Goal: Task Accomplishment & Management: Manage account settings

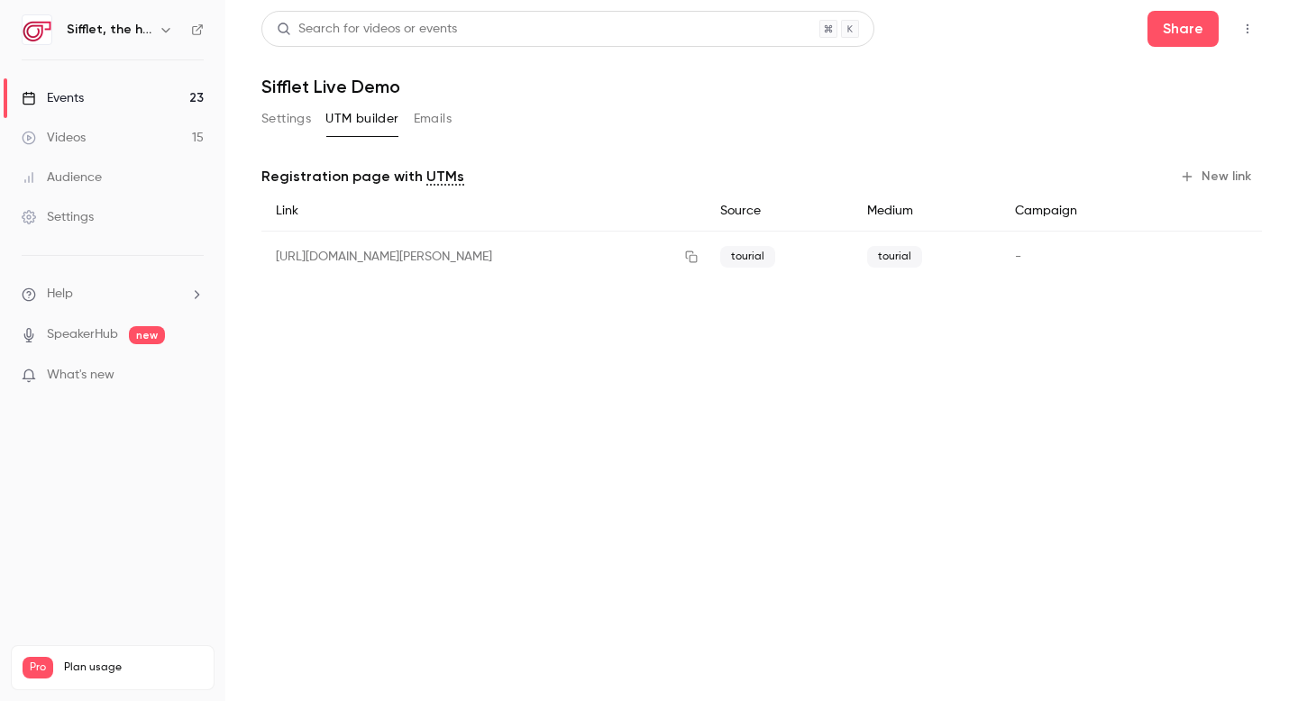
click at [178, 105] on link "Events 23" at bounding box center [112, 98] width 225 height 40
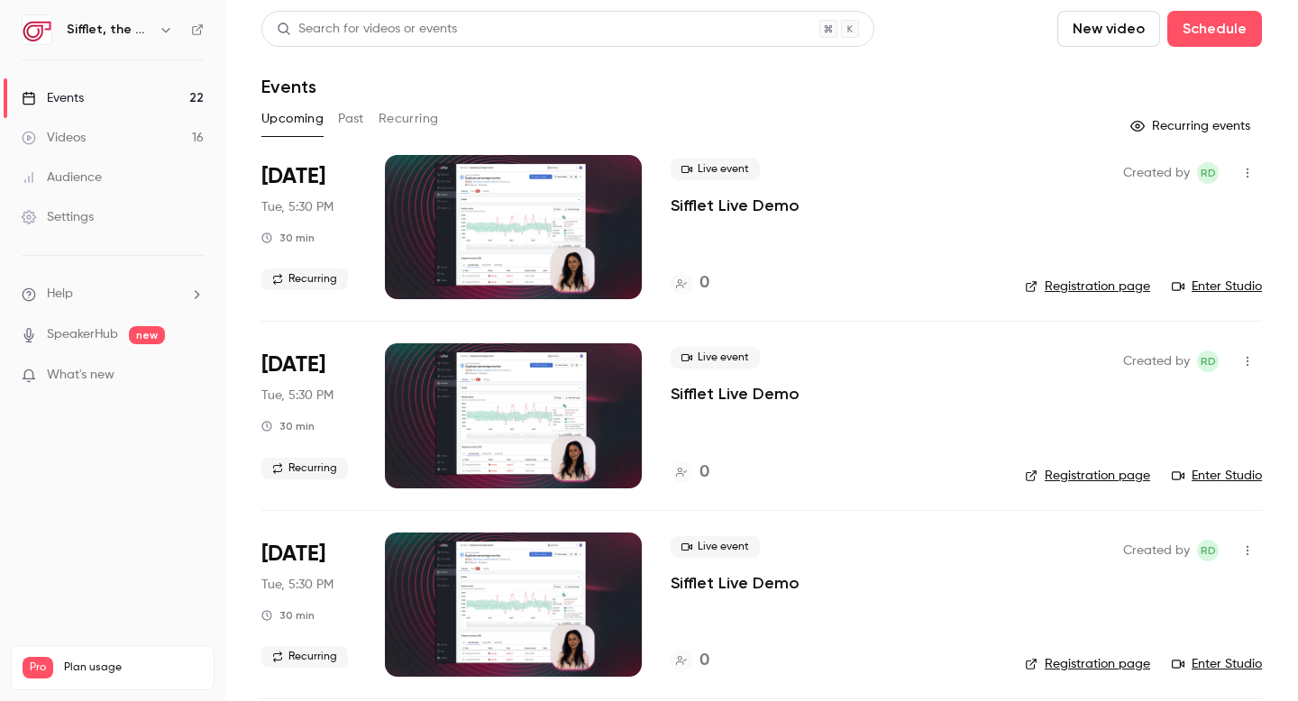
click at [708, 389] on p "Sifflet Live Demo" at bounding box center [735, 394] width 129 height 22
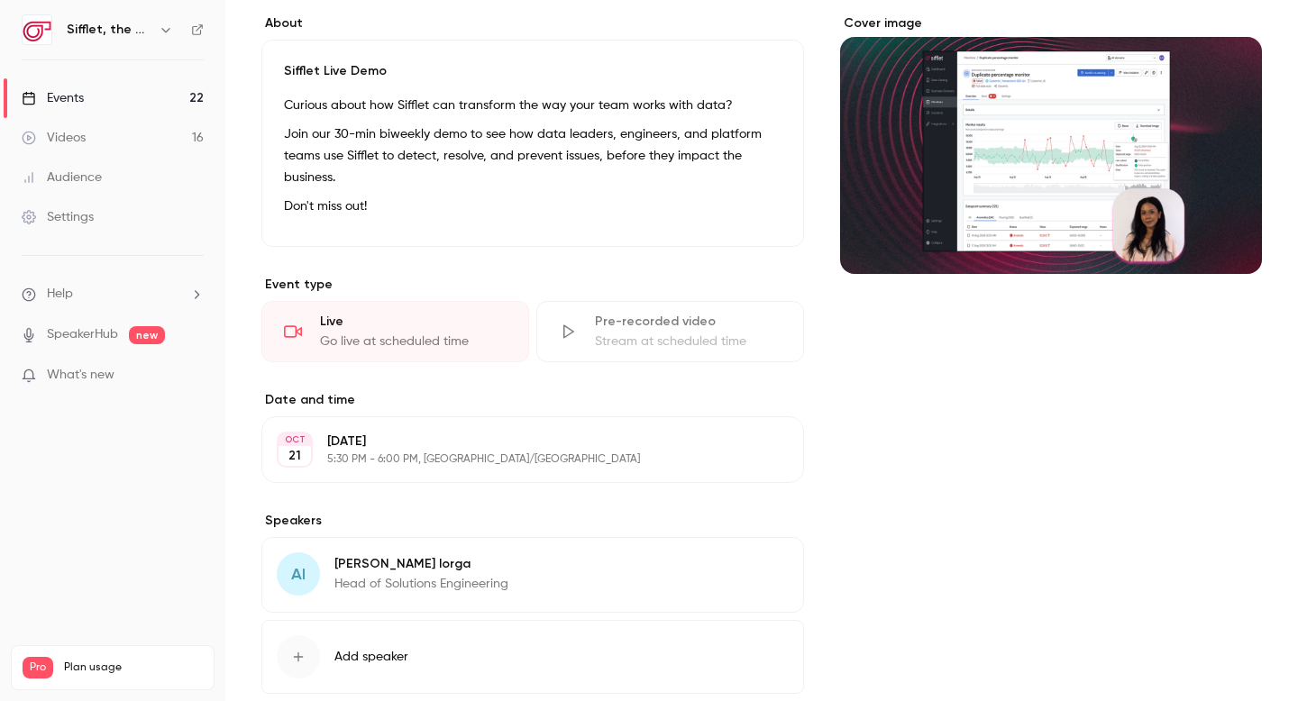
scroll to position [160, 0]
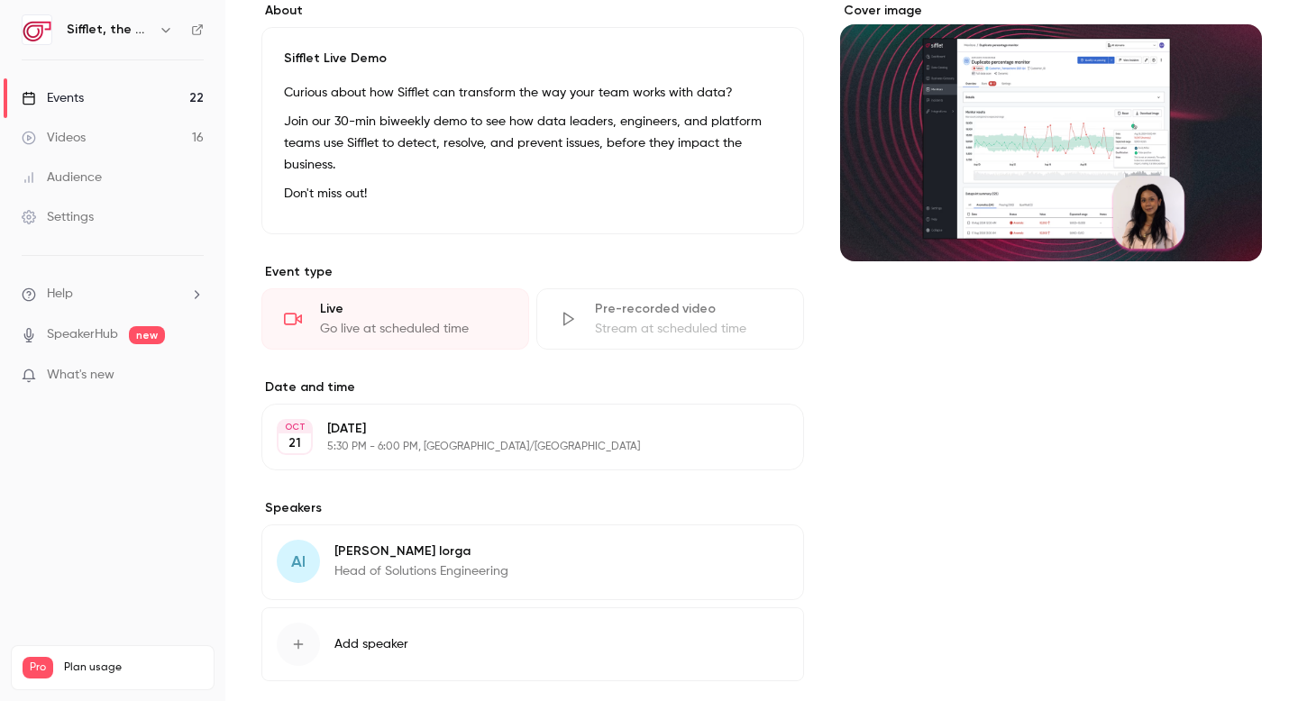
click at [476, 442] on p "5:30 PM - 6:00 PM, Europe/Paris" at bounding box center [517, 447] width 381 height 14
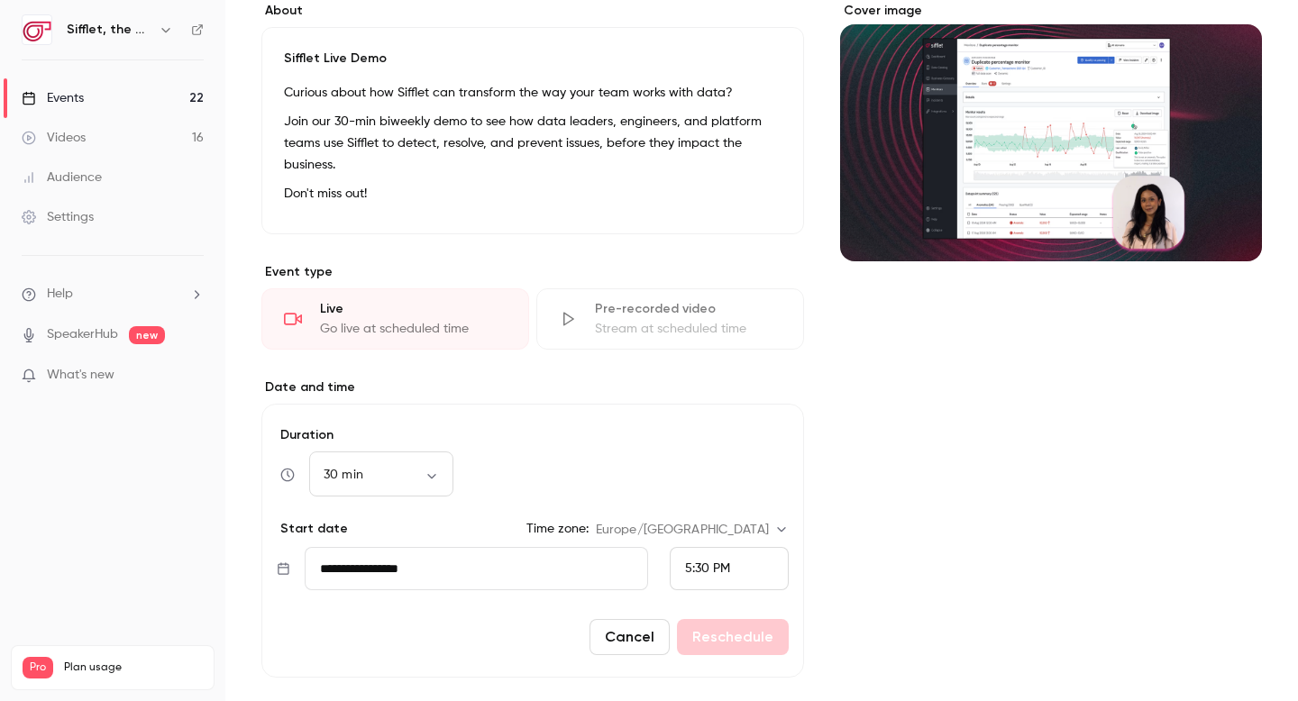
click at [449, 573] on input "**********" at bounding box center [476, 568] width 343 height 43
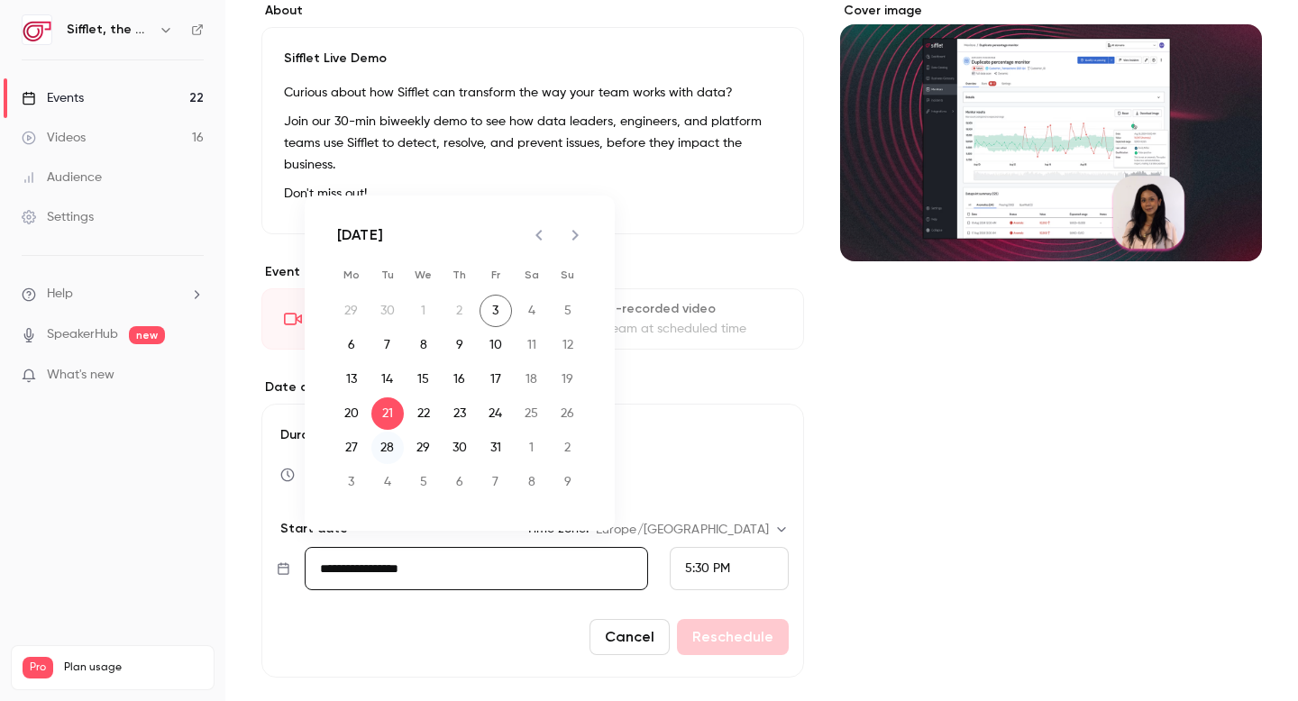
click at [387, 451] on button "28" at bounding box center [387, 448] width 32 height 32
type input "**********"
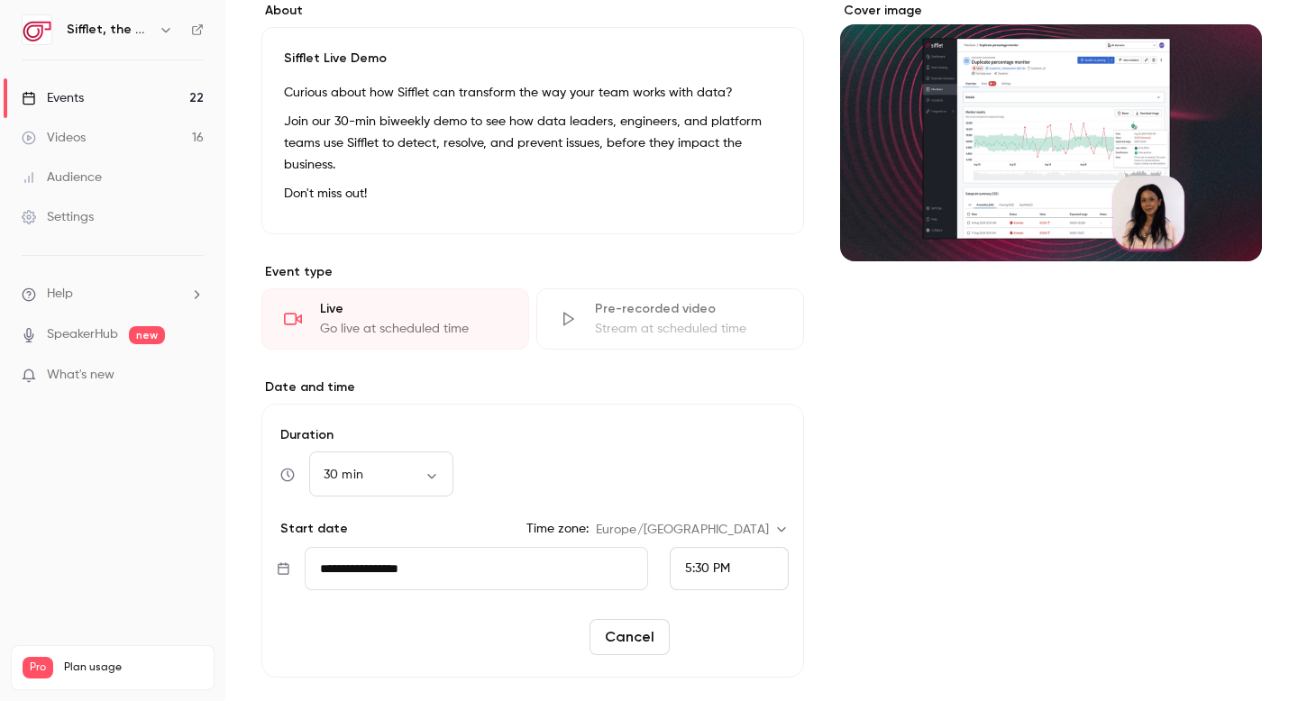
click at [738, 630] on button "Reschedule" at bounding box center [733, 637] width 112 height 36
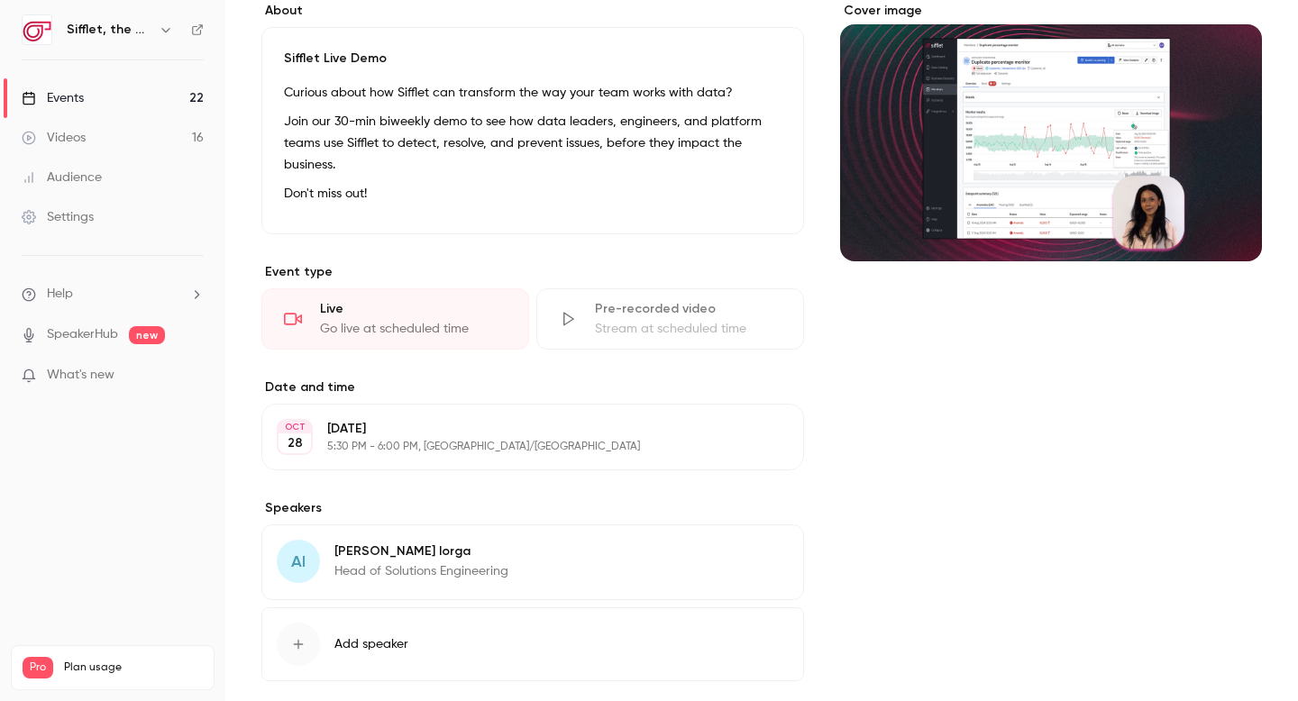
click at [137, 99] on link "Events 22" at bounding box center [112, 98] width 225 height 40
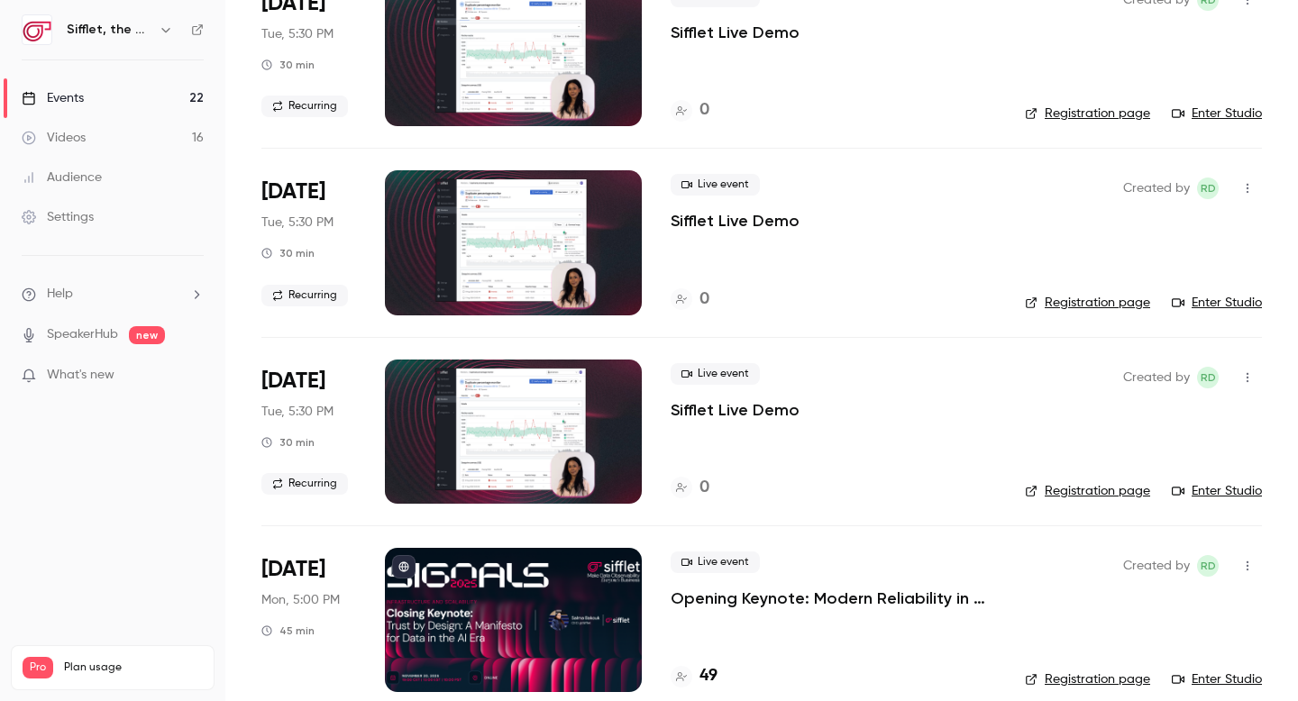
scroll to position [182, 0]
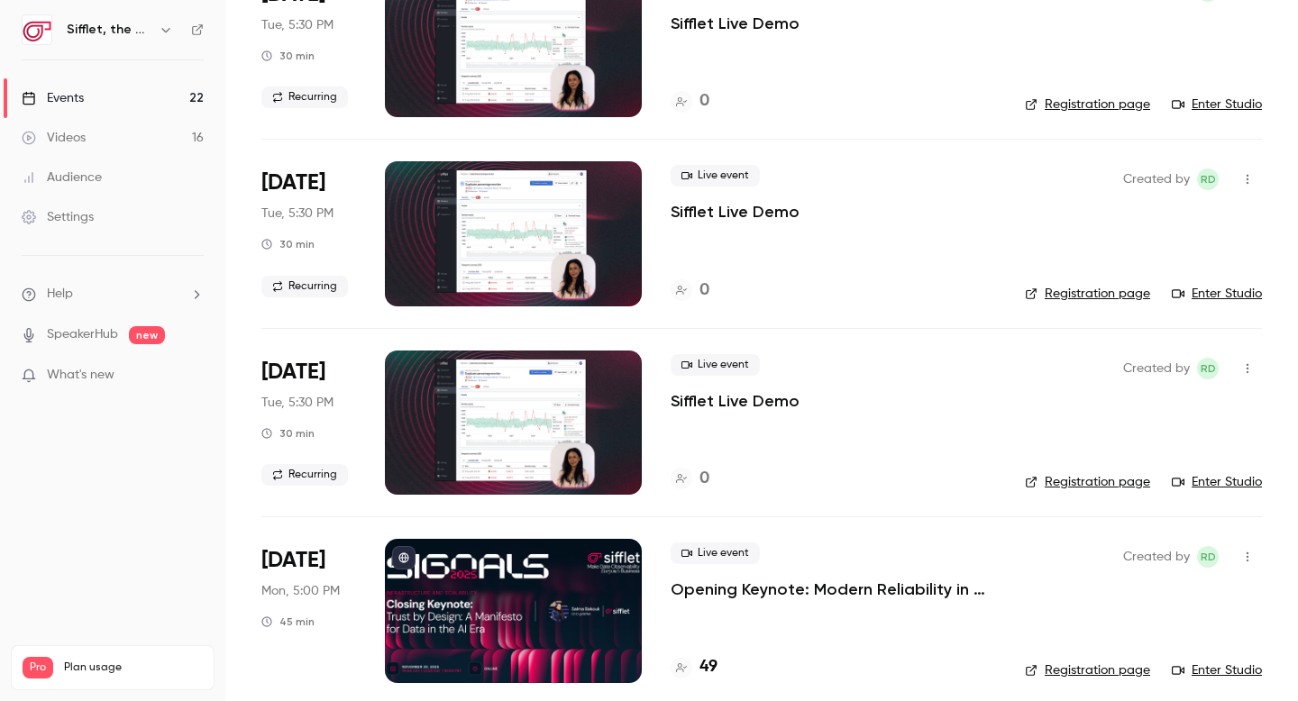
click at [297, 369] on span "[DATE]" at bounding box center [293, 372] width 64 height 29
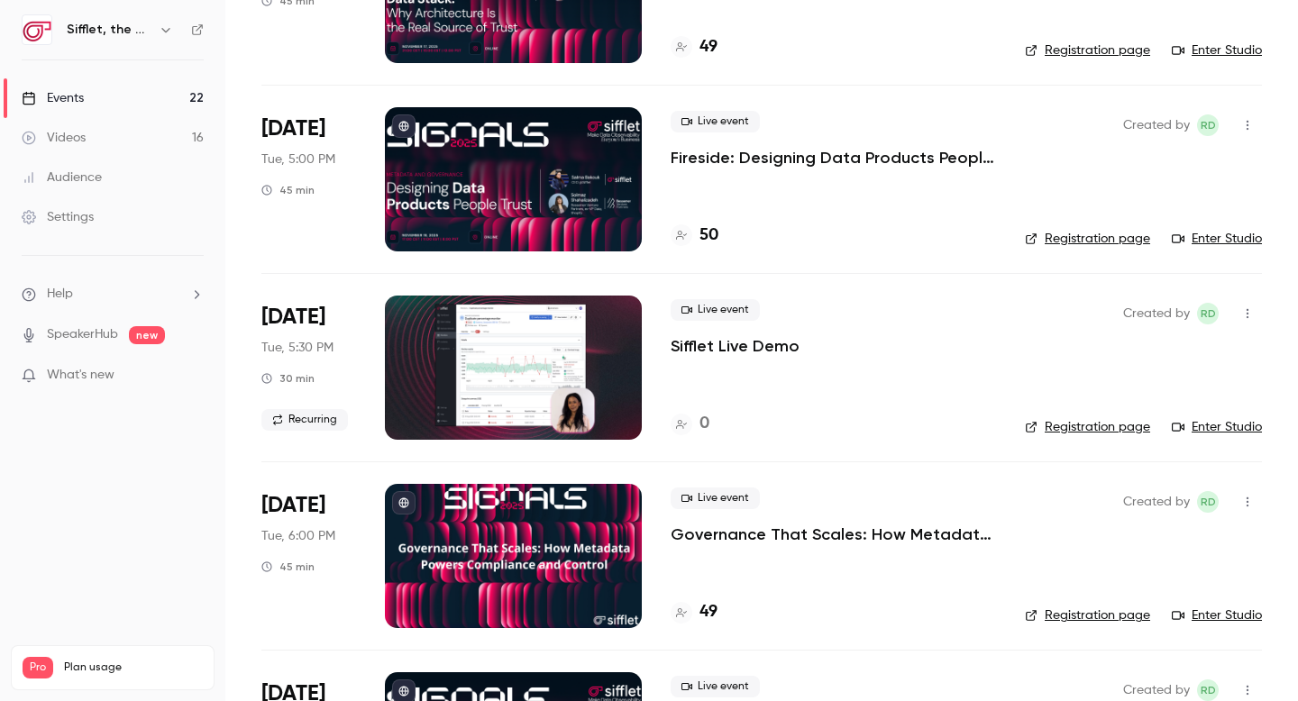
scroll to position [1557, 0]
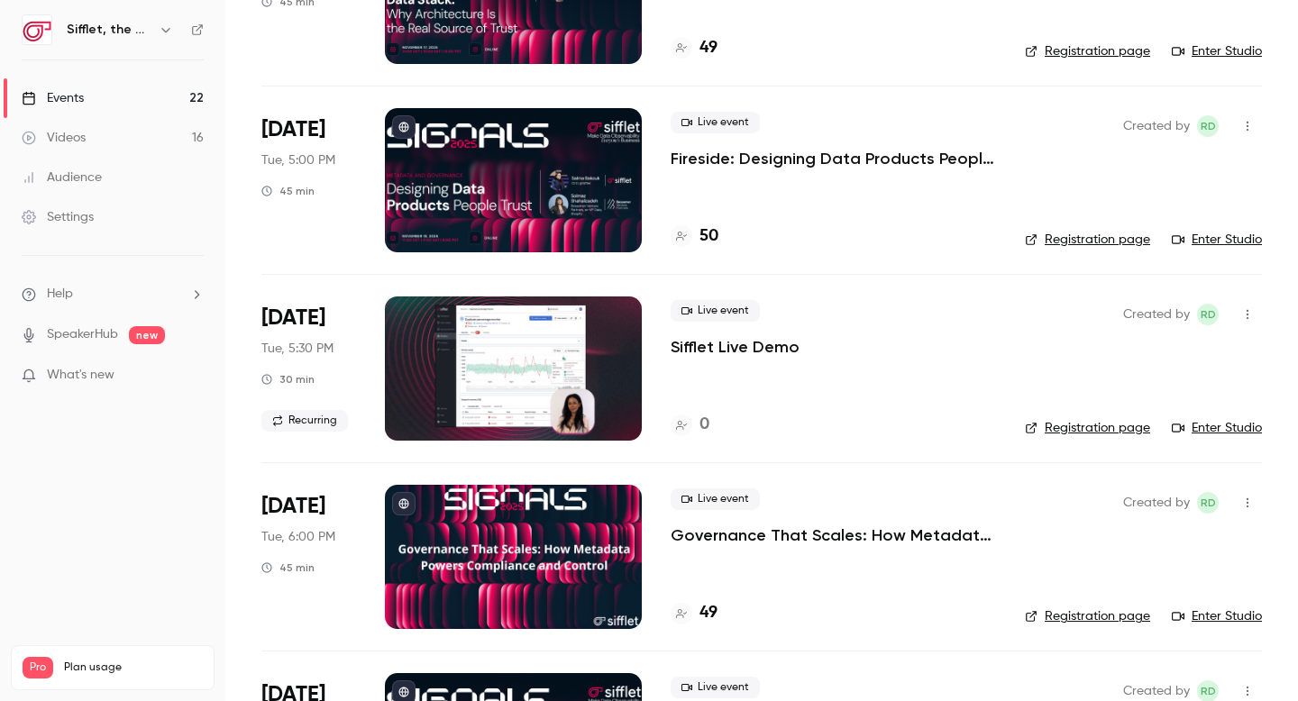
click at [720, 344] on p "Sifflet Live Demo" at bounding box center [735, 347] width 129 height 22
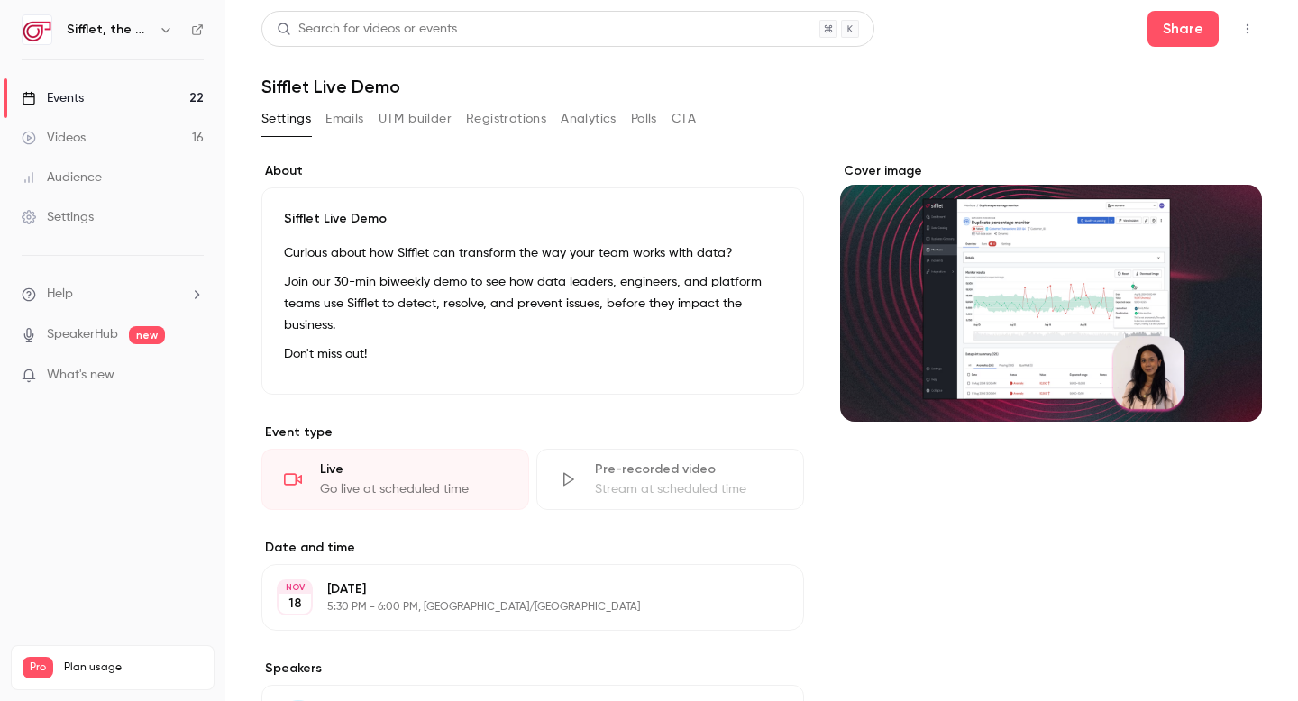
click at [73, 98] on div "Events" at bounding box center [53, 98] width 62 height 18
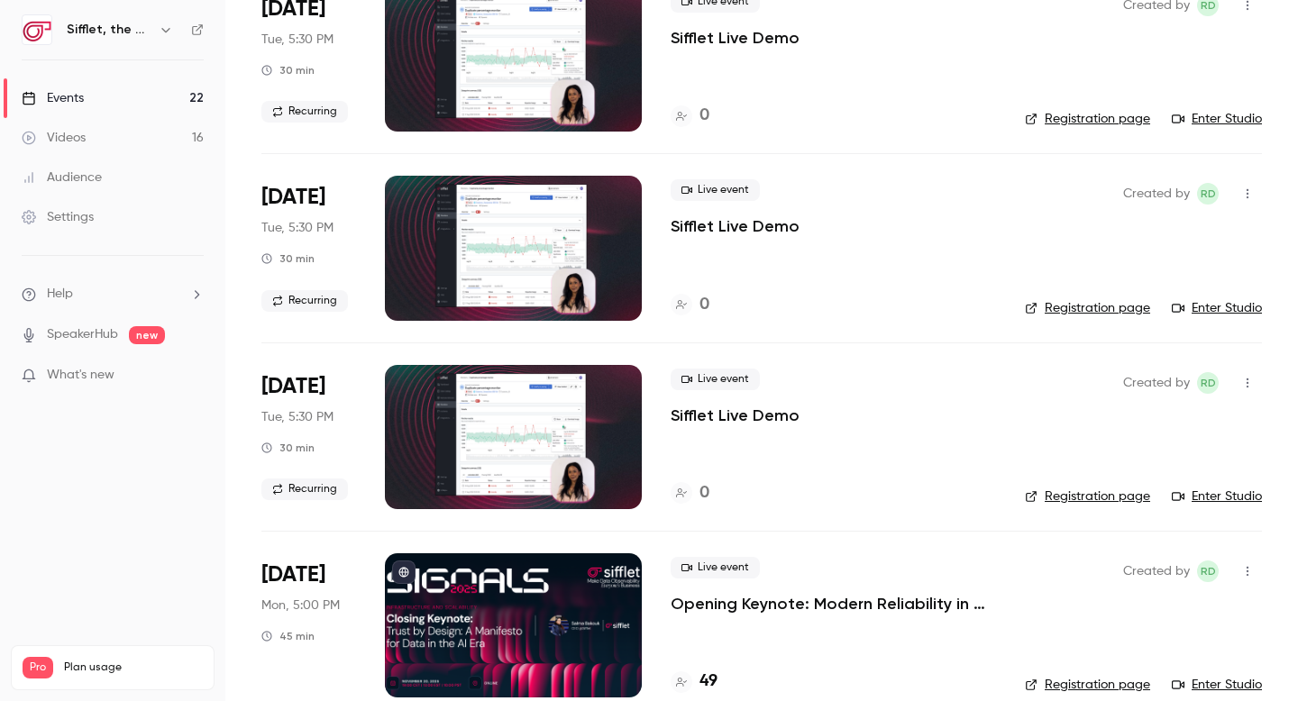
scroll to position [180, 0]
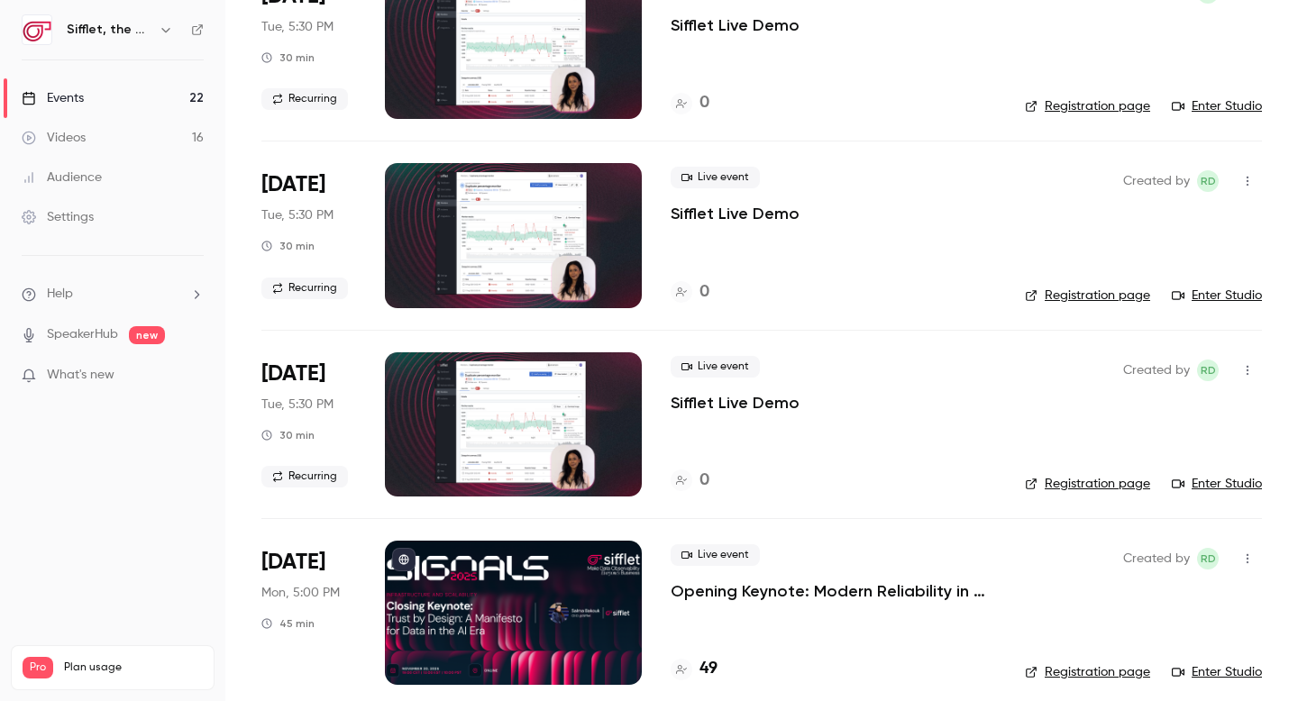
click at [731, 407] on p "Sifflet Live Demo" at bounding box center [735, 403] width 129 height 22
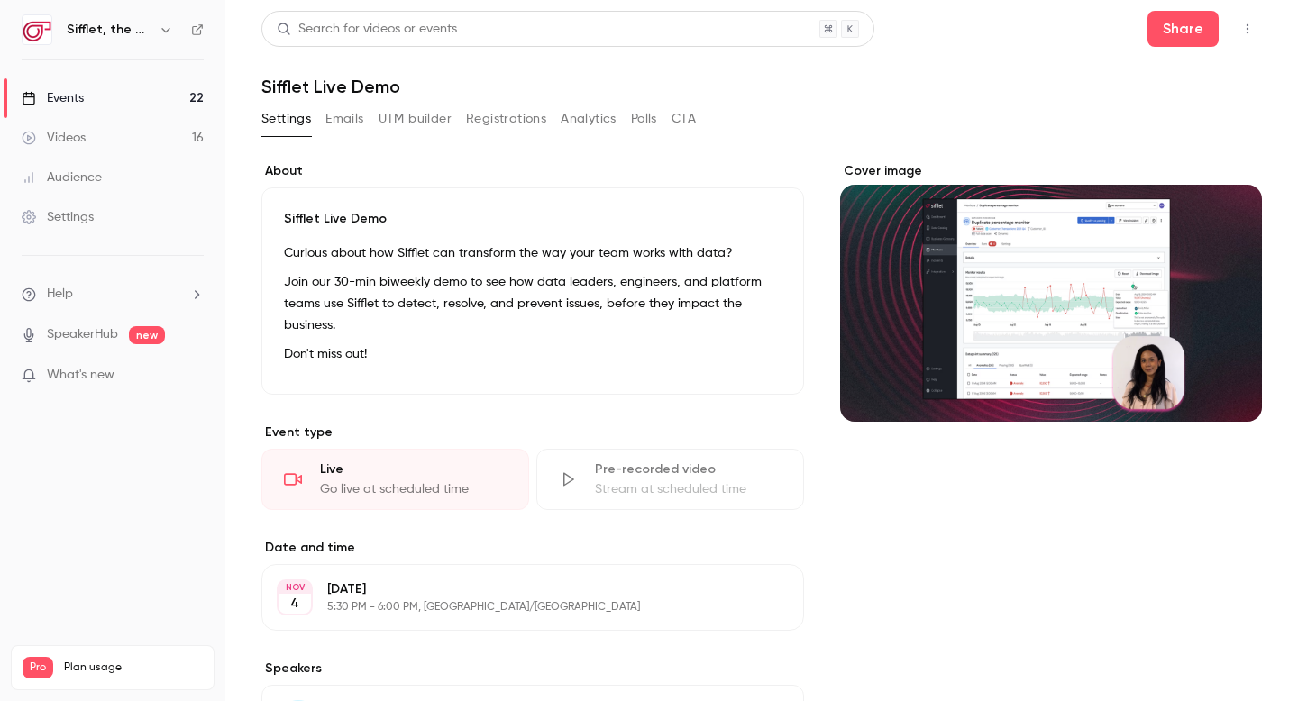
click at [386, 590] on p "Tuesday, November 4" at bounding box center [517, 589] width 381 height 18
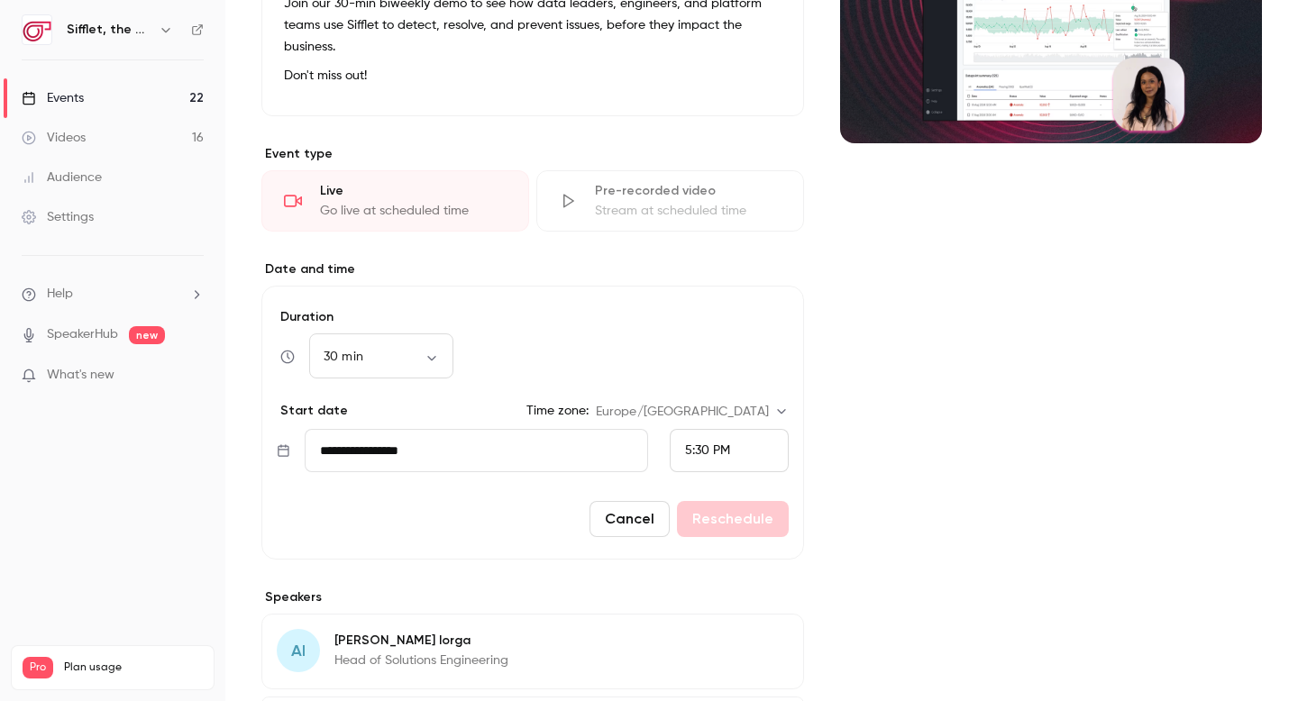
scroll to position [320, 0]
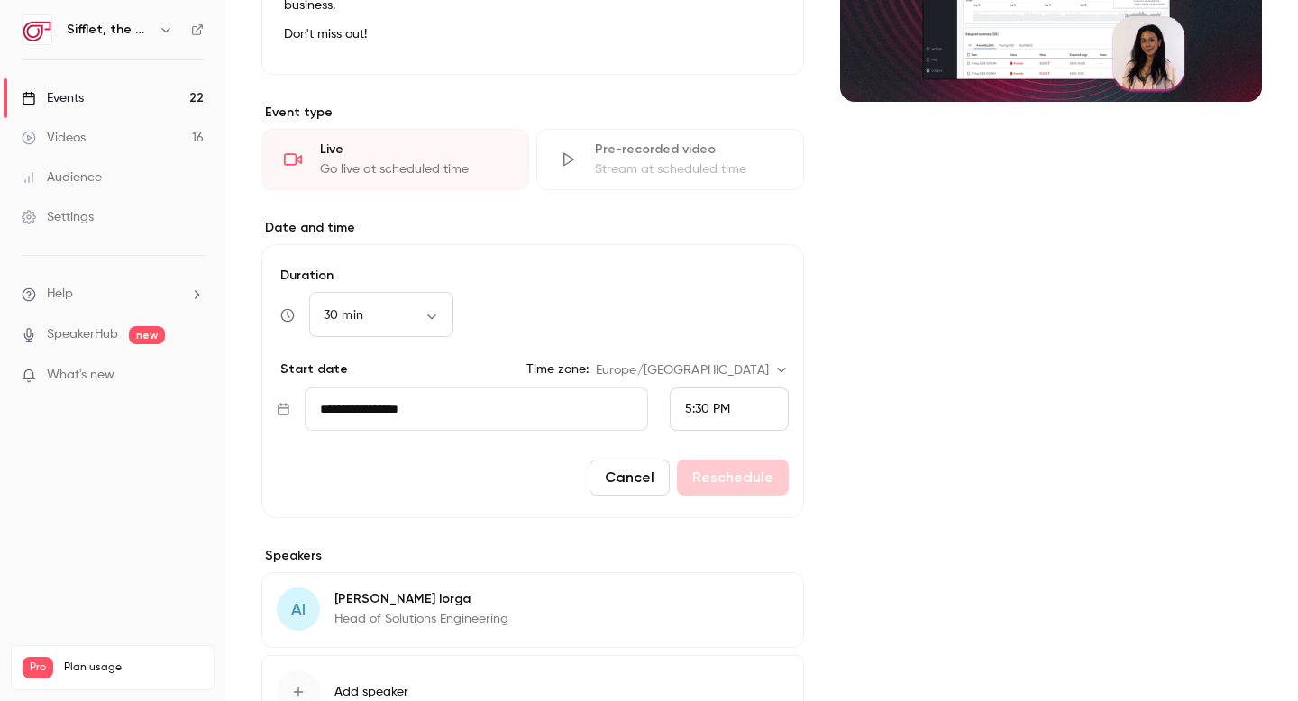
click at [399, 408] on input "**********" at bounding box center [476, 409] width 343 height 43
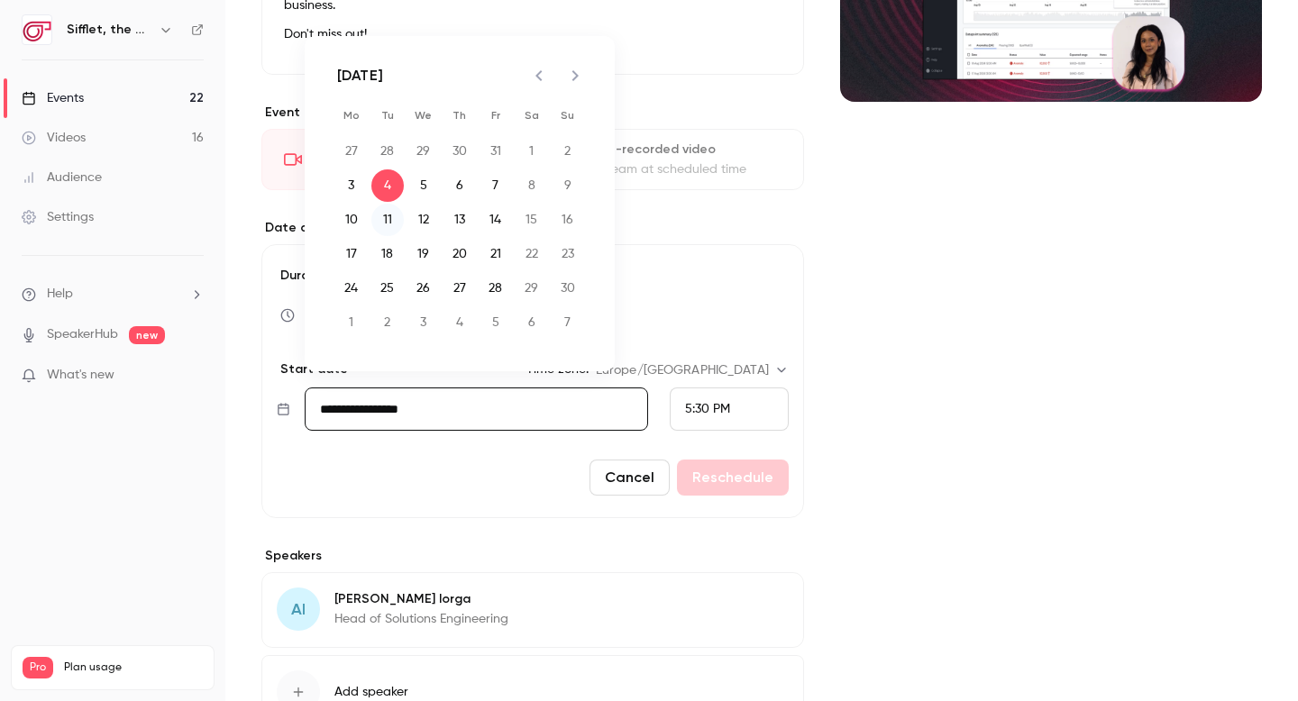
click at [390, 215] on button "11" at bounding box center [387, 220] width 32 height 32
type input "**********"
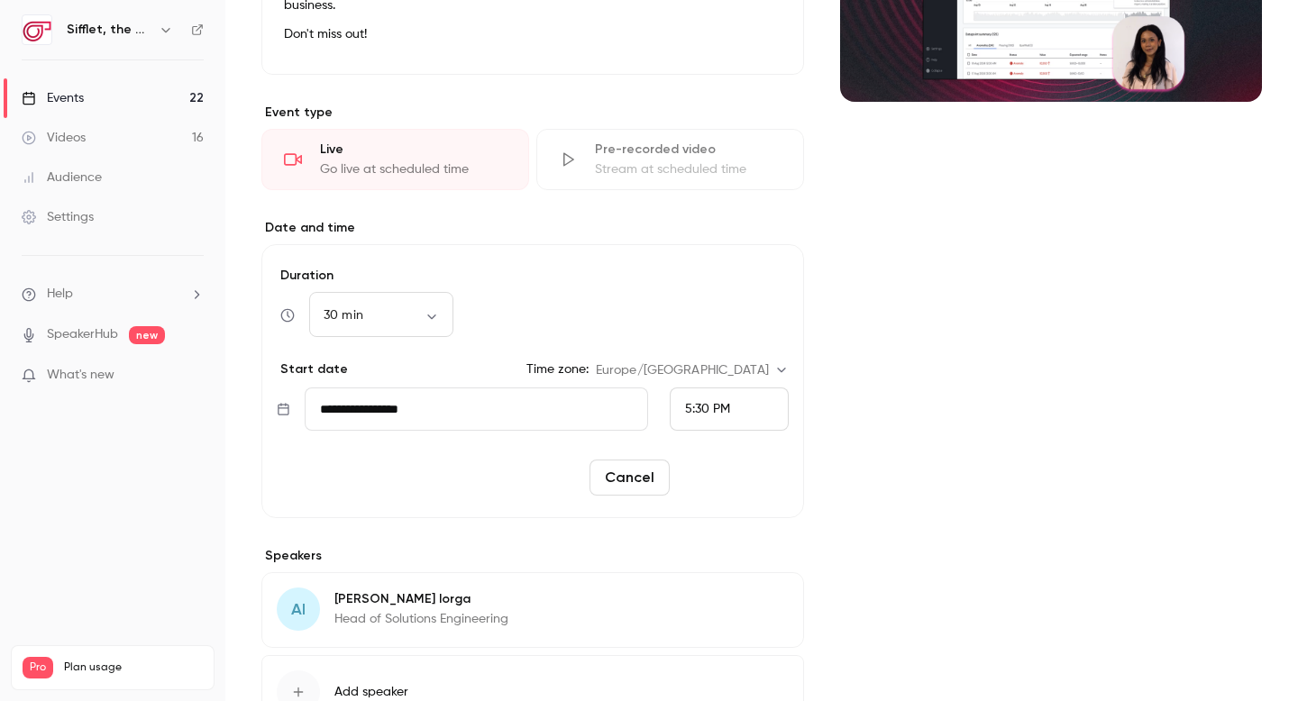
click at [764, 489] on button "Reschedule" at bounding box center [733, 478] width 112 height 36
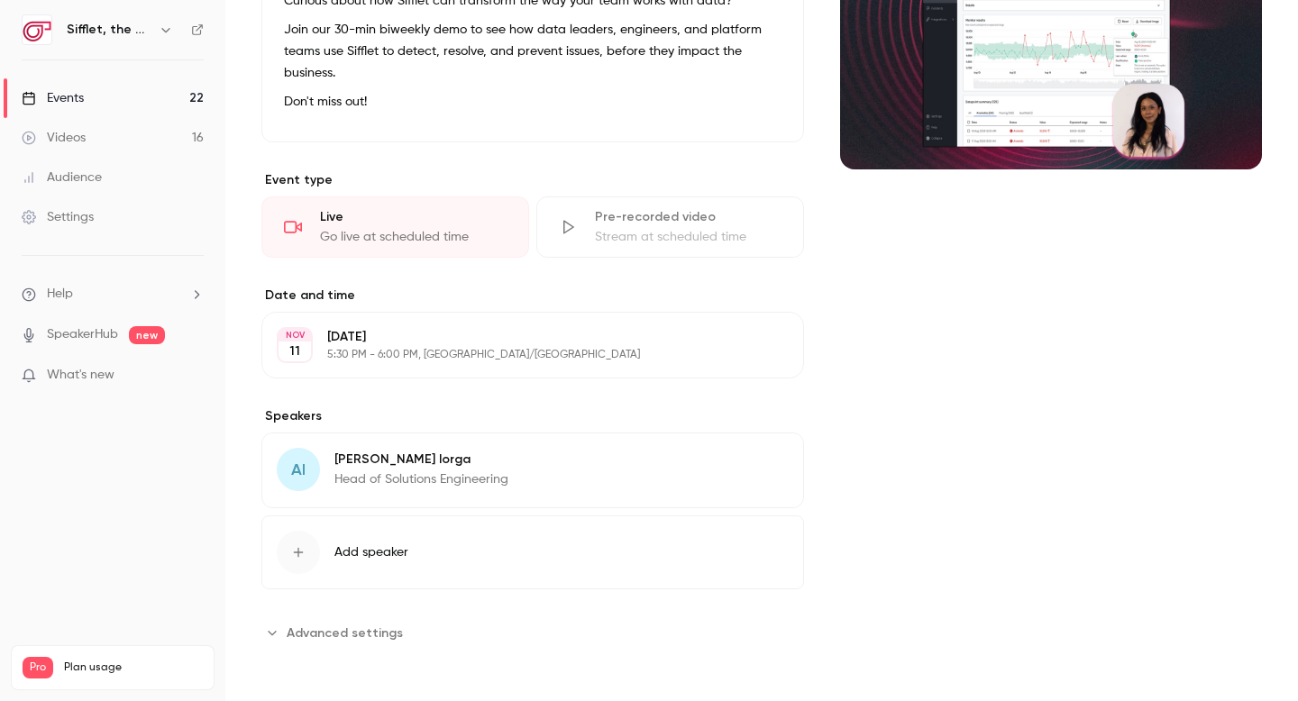
click at [160, 93] on link "Events 22" at bounding box center [112, 98] width 225 height 40
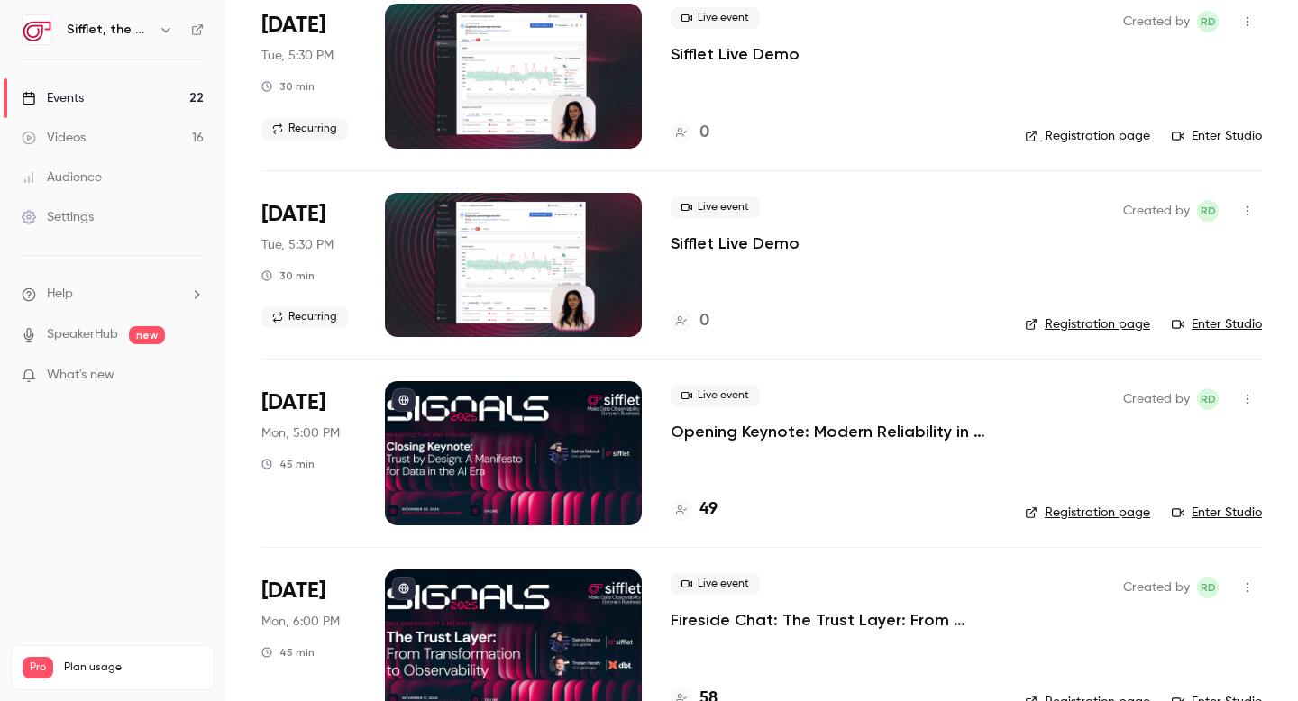
scroll to position [329, 0]
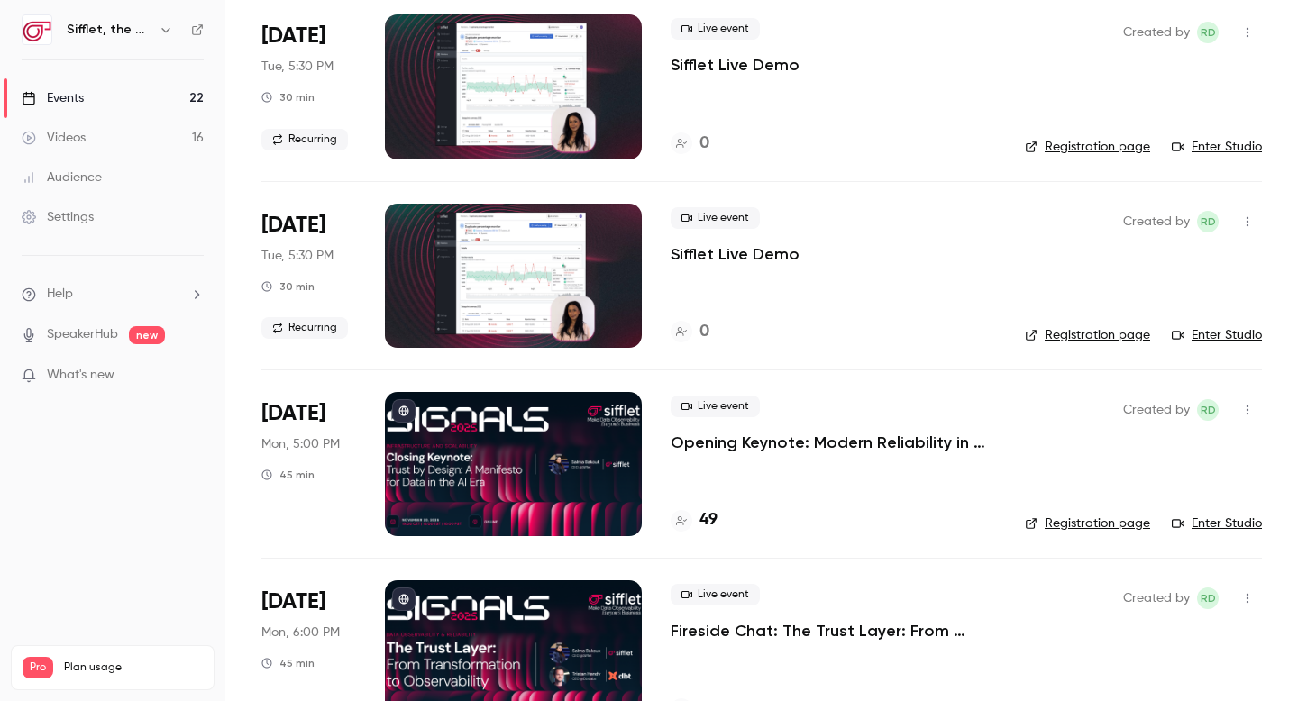
click at [285, 227] on span "Nov 11" at bounding box center [293, 225] width 64 height 29
